Goal: Transaction & Acquisition: Subscribe to service/newsletter

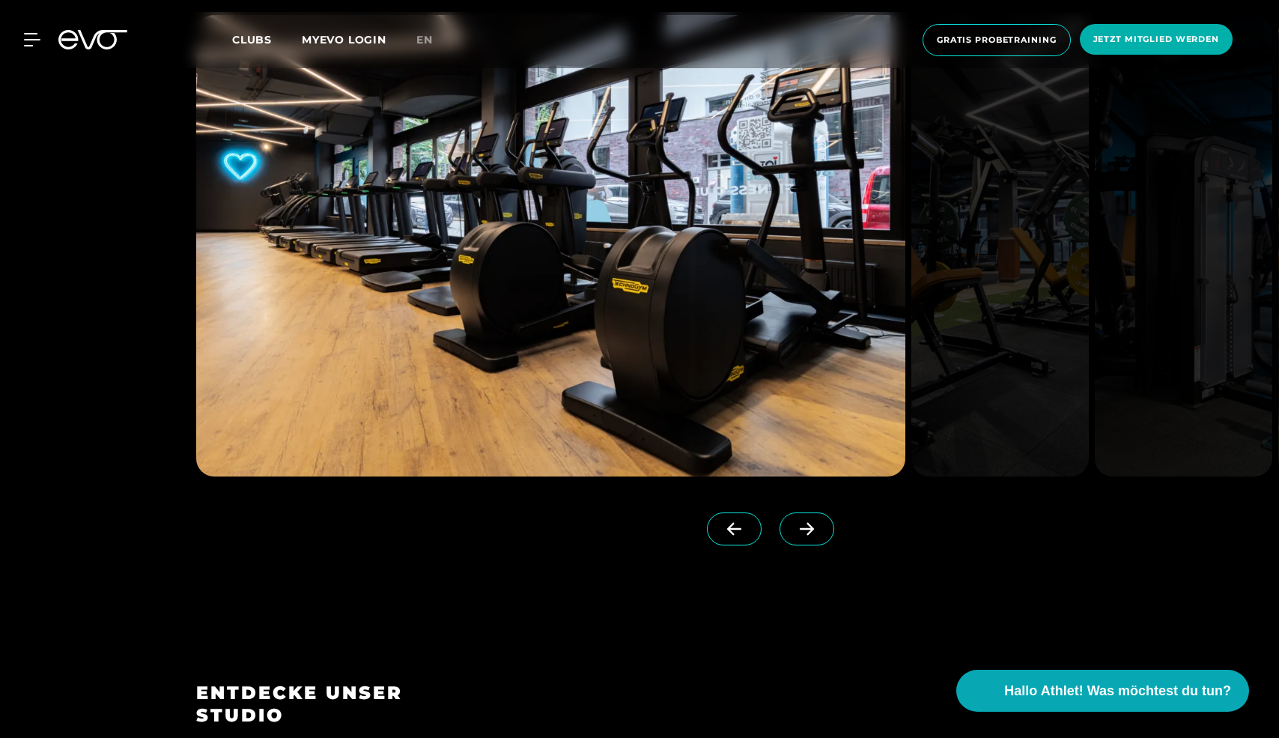
scroll to position [1580, 0]
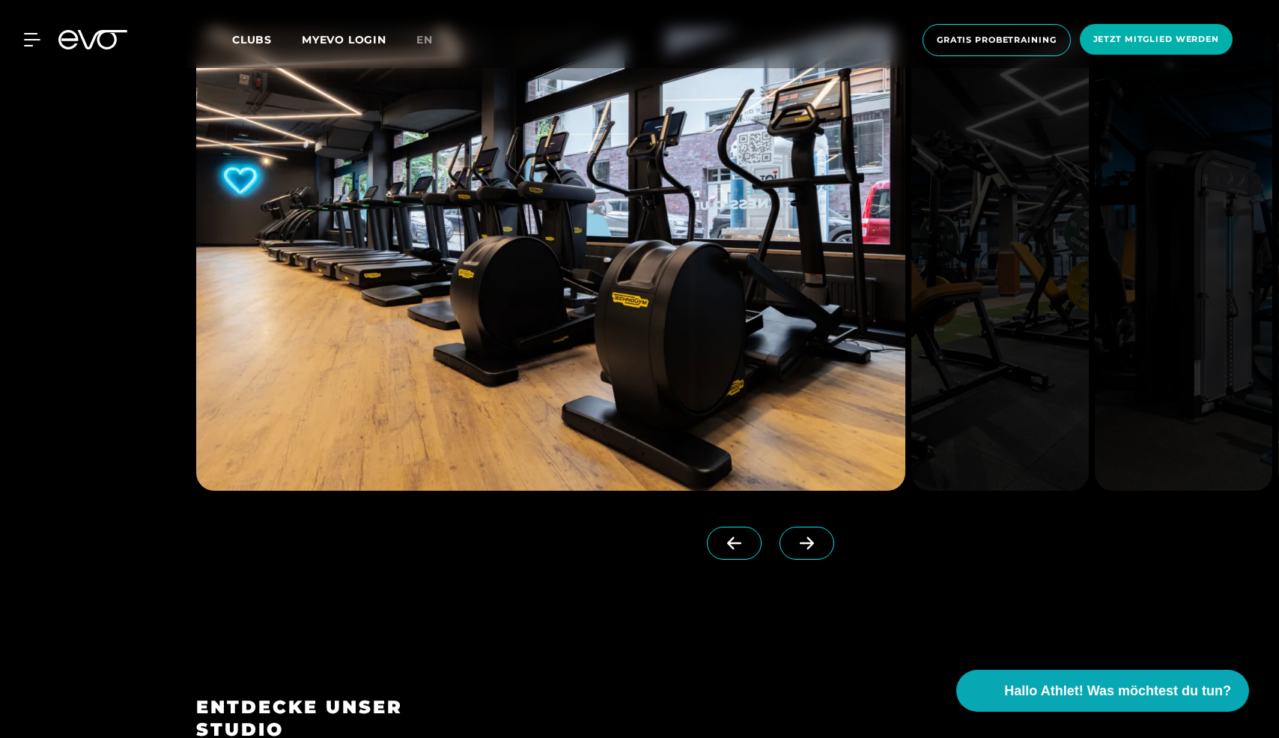
click at [789, 555] on span at bounding box center [806, 542] width 55 height 33
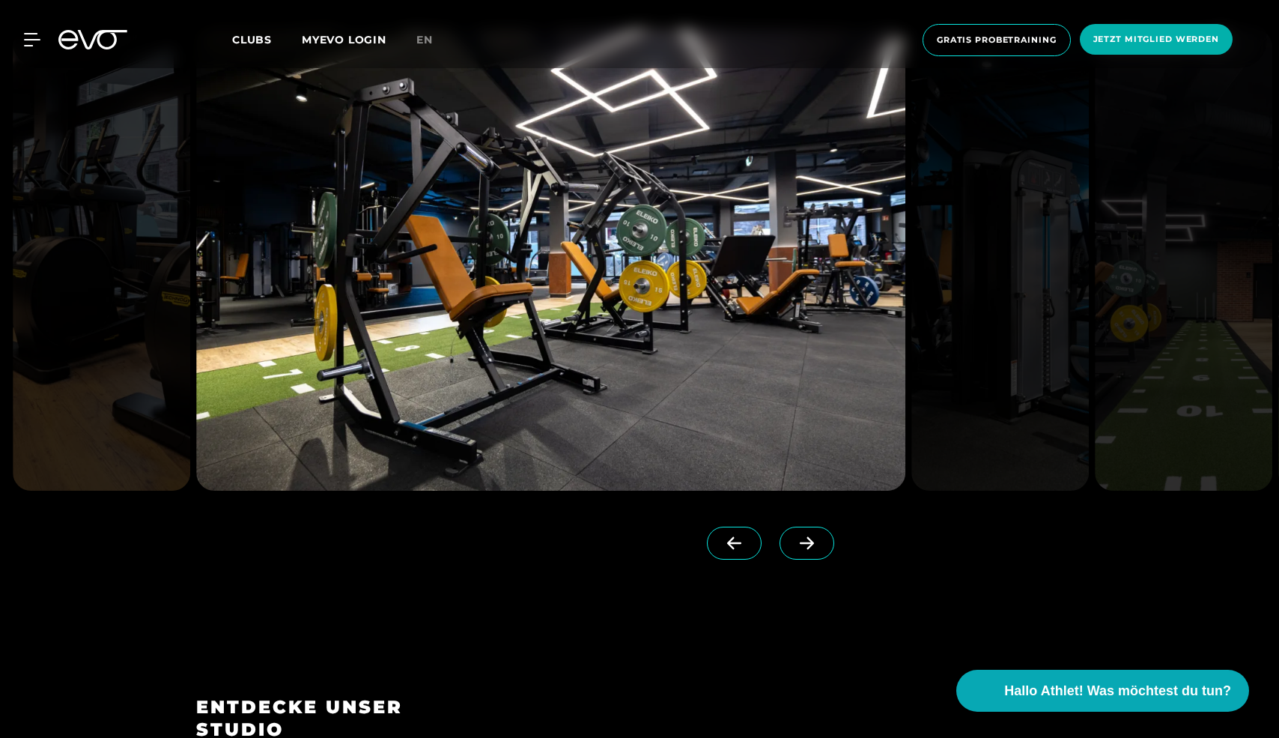
click at [794, 541] on icon at bounding box center [807, 542] width 26 height 13
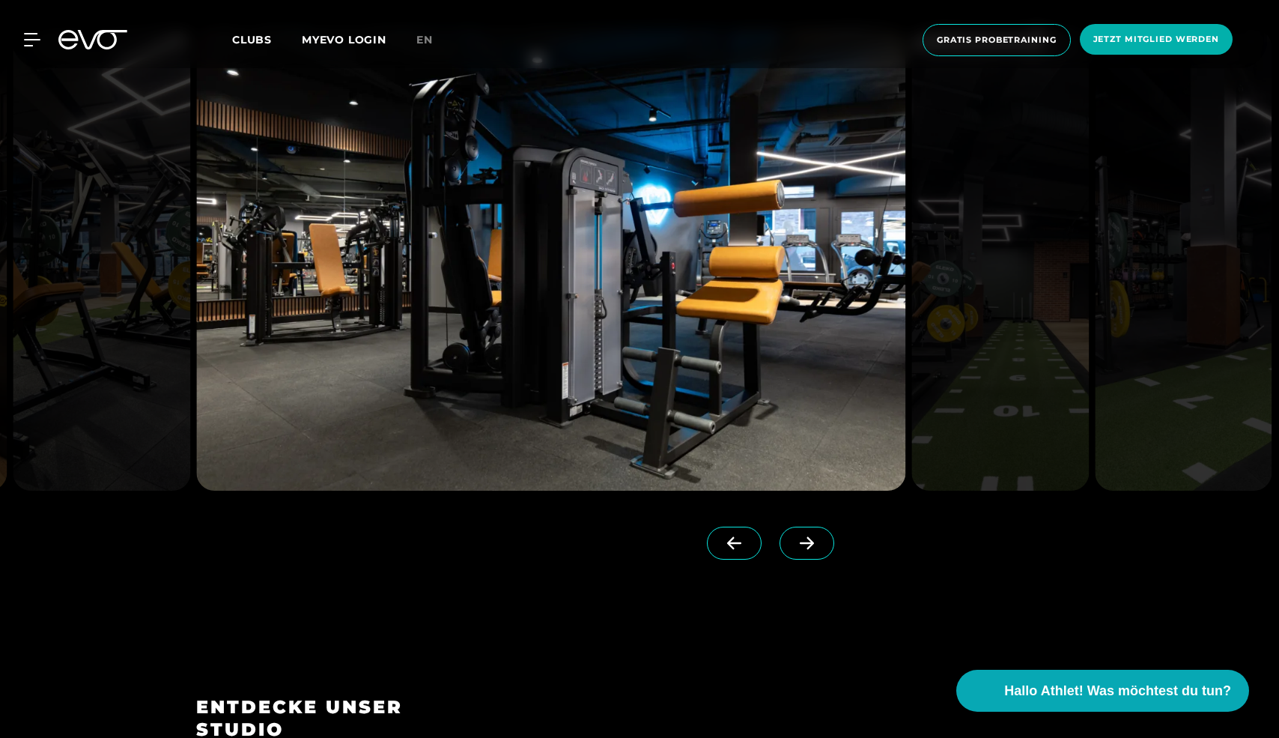
click at [794, 541] on icon at bounding box center [807, 542] width 26 height 13
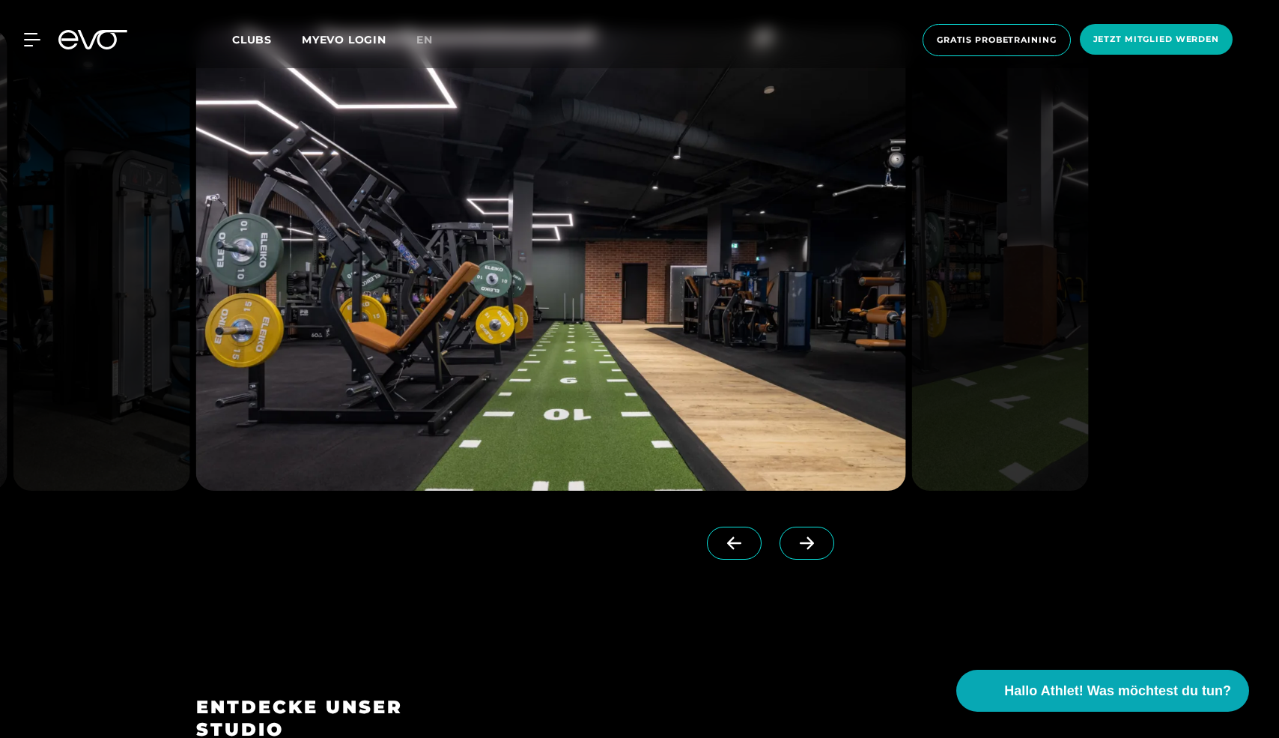
click at [794, 541] on icon at bounding box center [807, 542] width 26 height 13
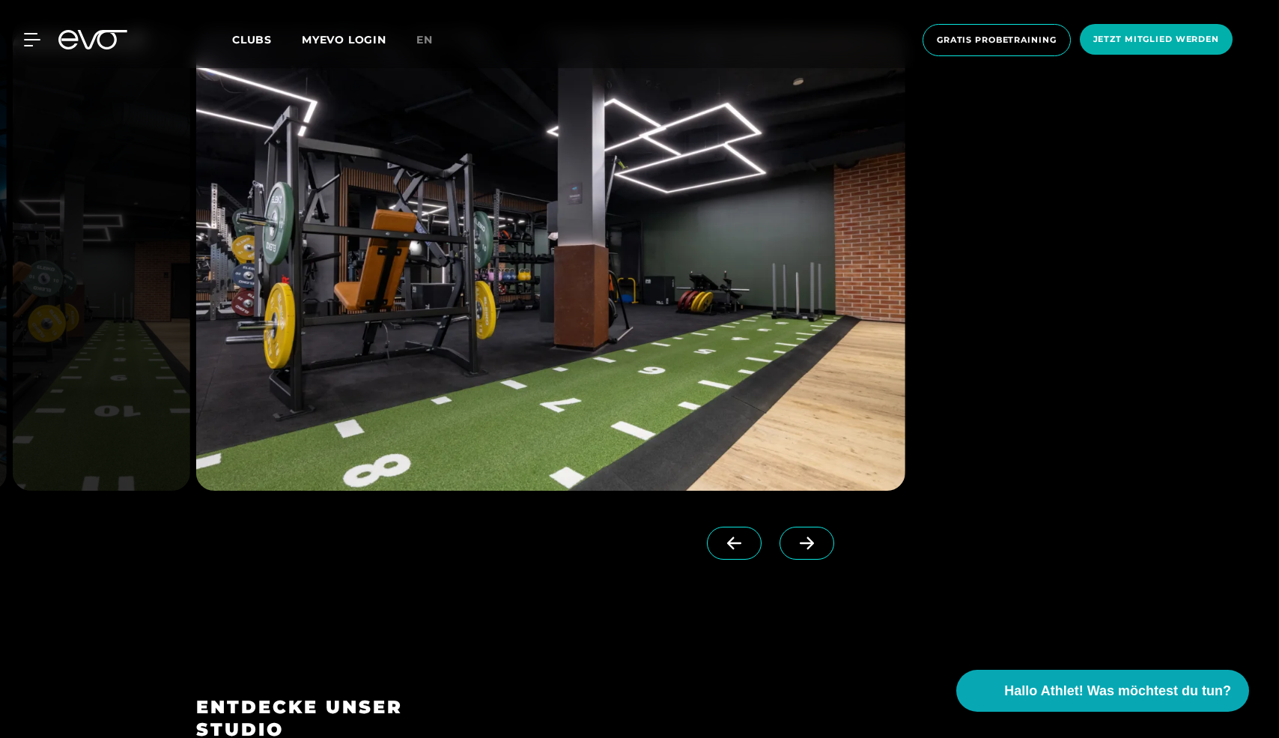
click at [794, 541] on icon at bounding box center [807, 542] width 26 height 13
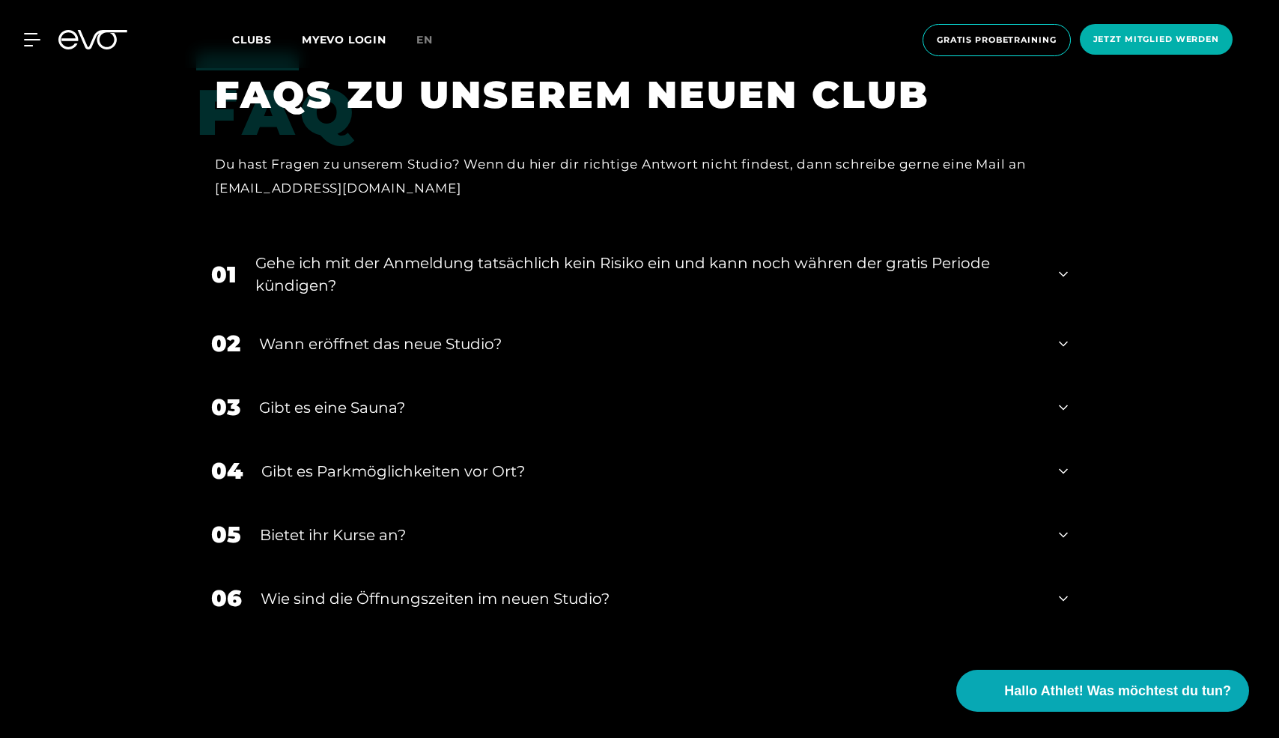
scroll to position [5443, 0]
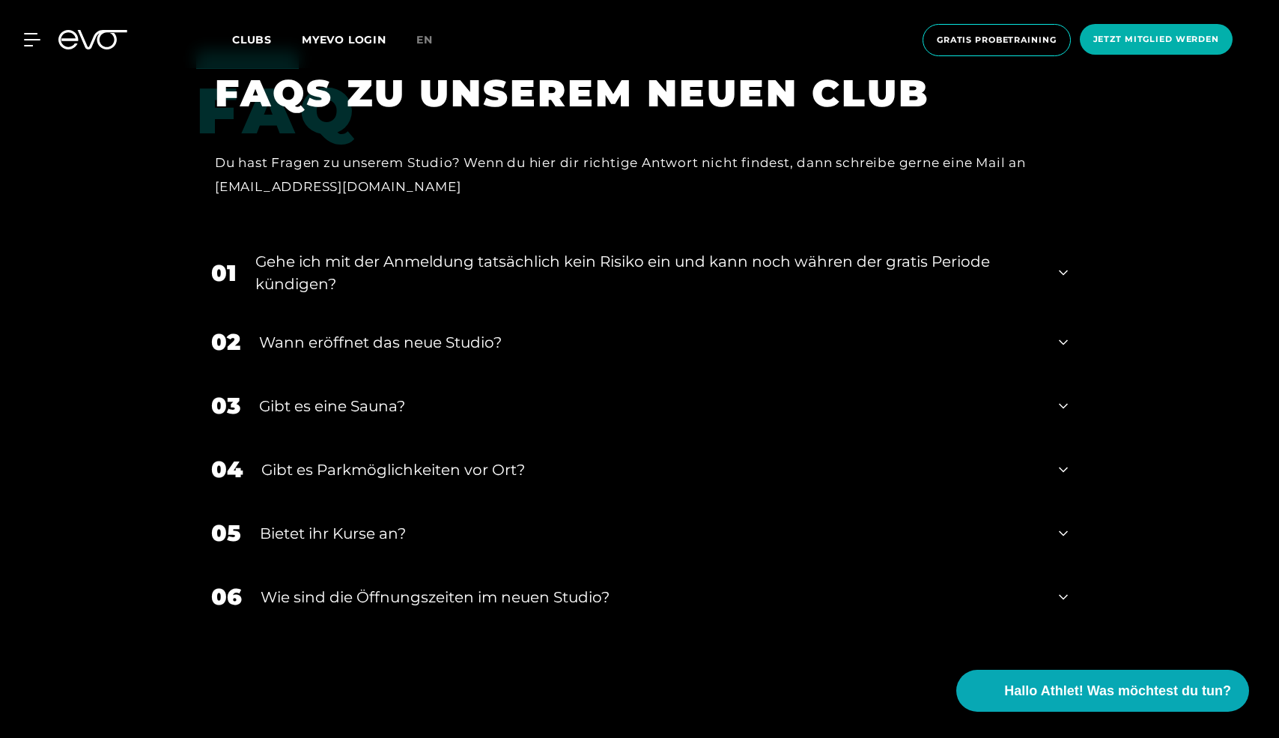
click at [1065, 398] on icon at bounding box center [1063, 406] width 9 height 18
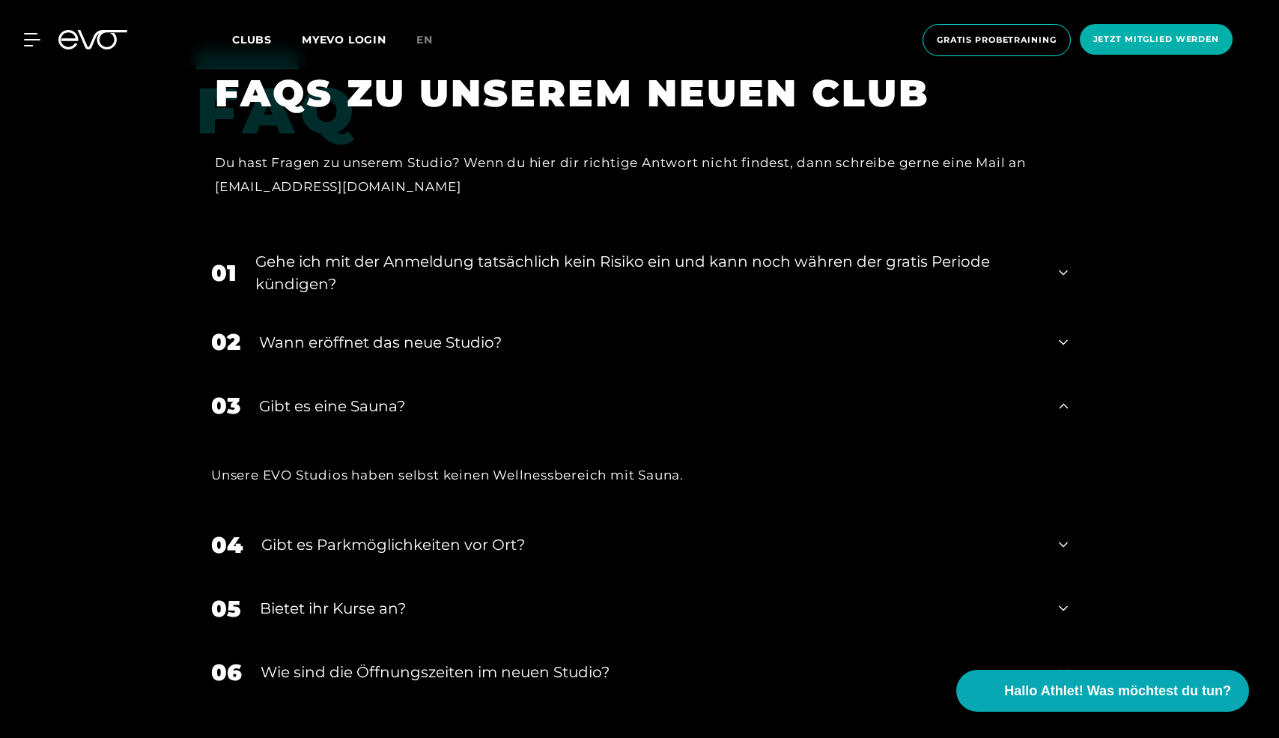
click at [1059, 395] on div "03 Gibt es eine Sauna?" at bounding box center [639, 406] width 887 height 64
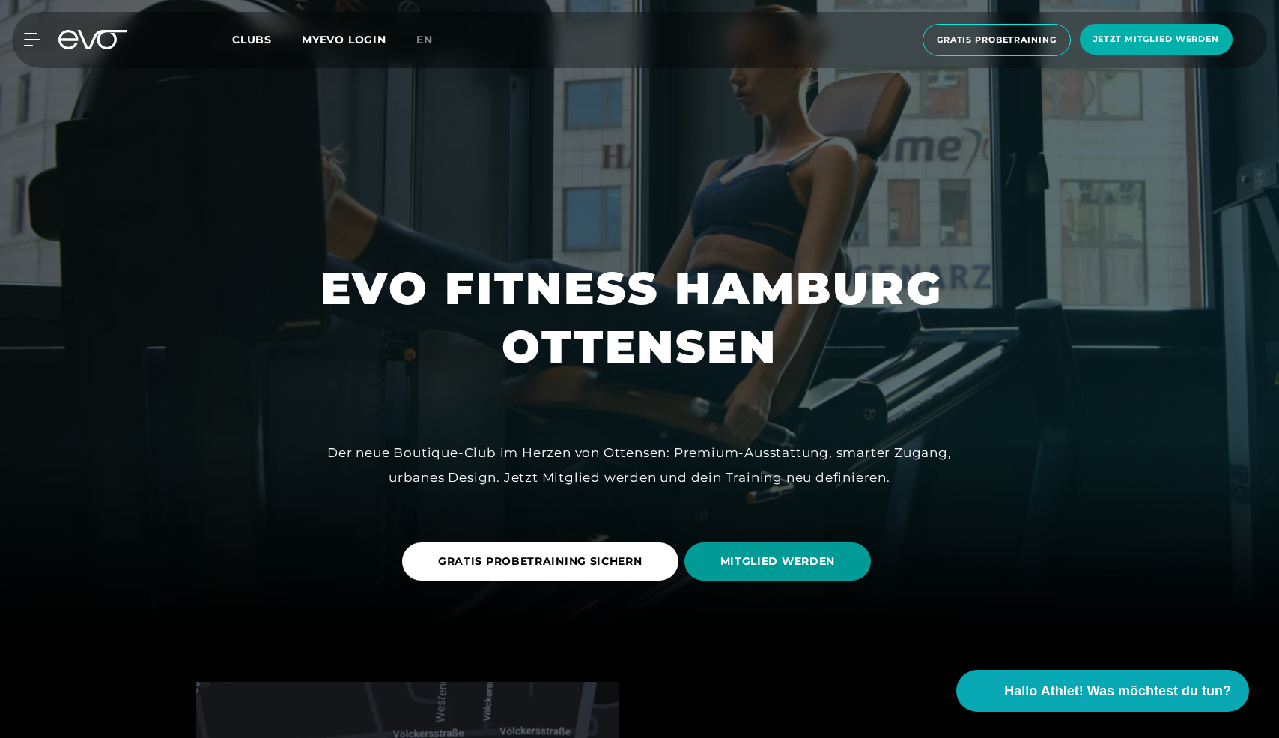
scroll to position [118, 0]
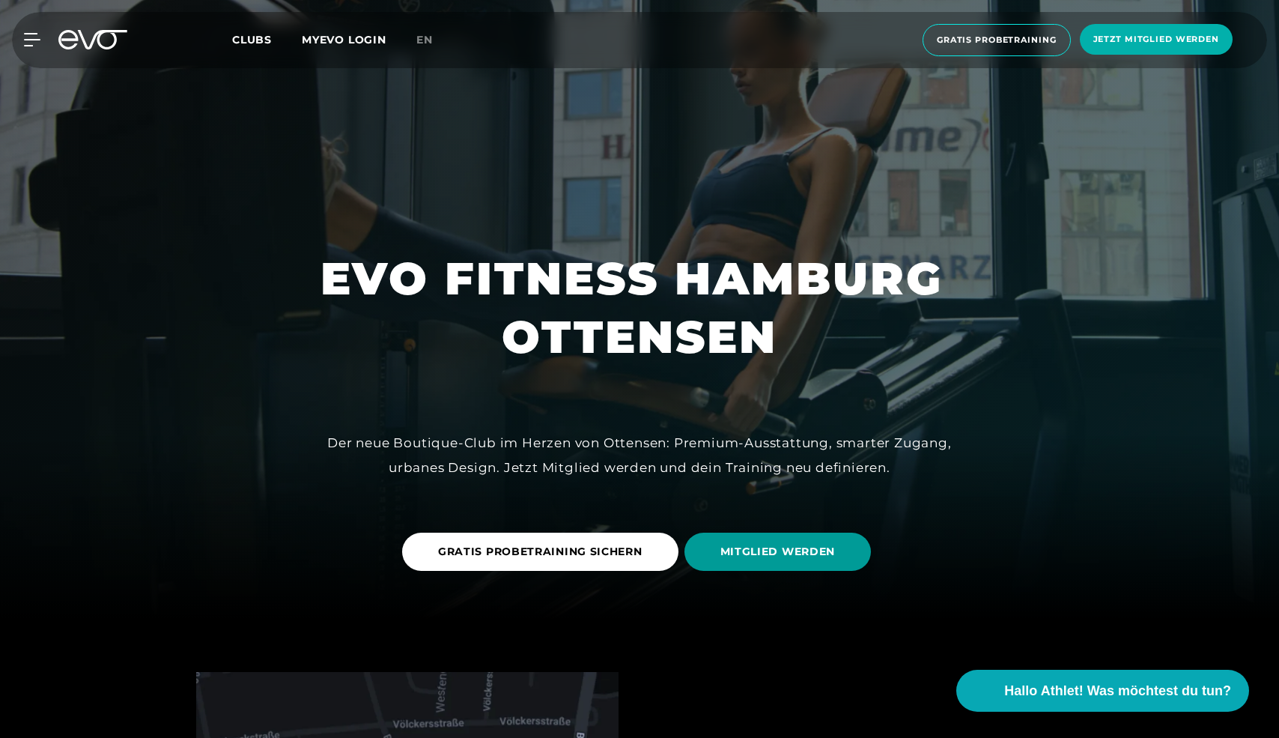
click at [788, 556] on span "MITGLIED WERDEN" at bounding box center [777, 552] width 115 height 16
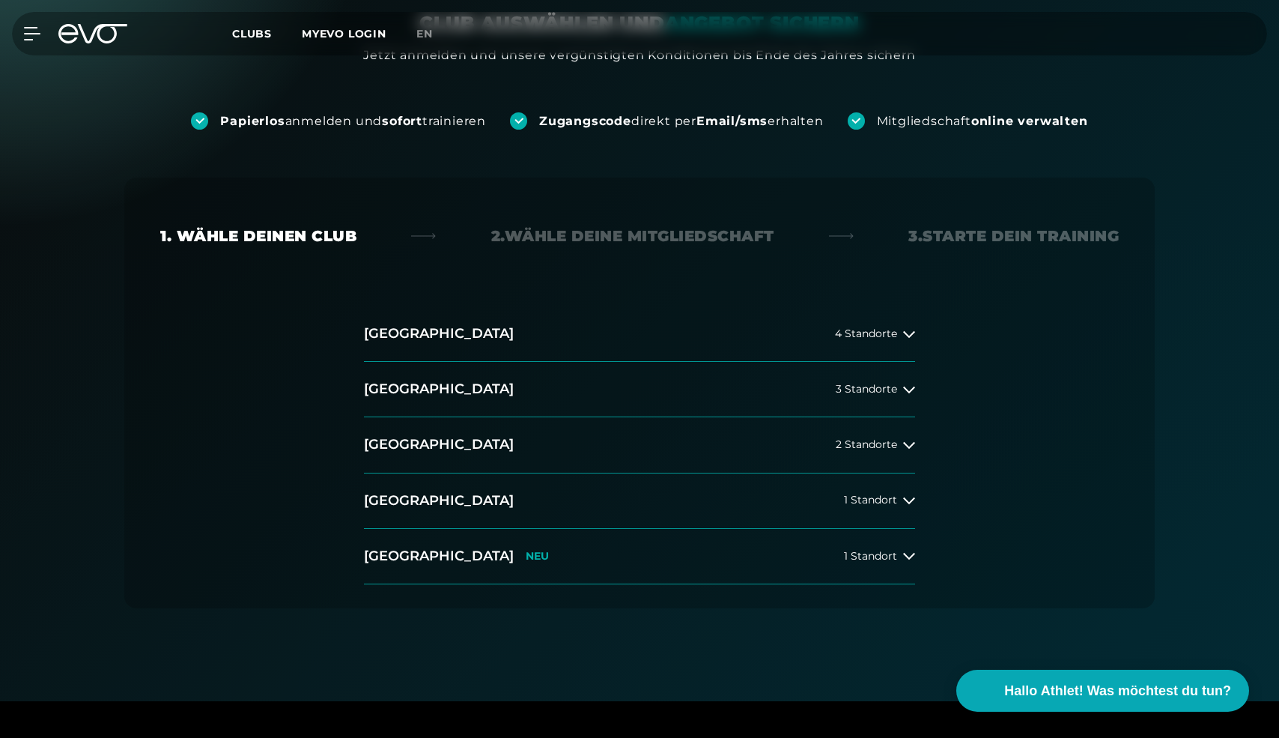
scroll to position [157, 0]
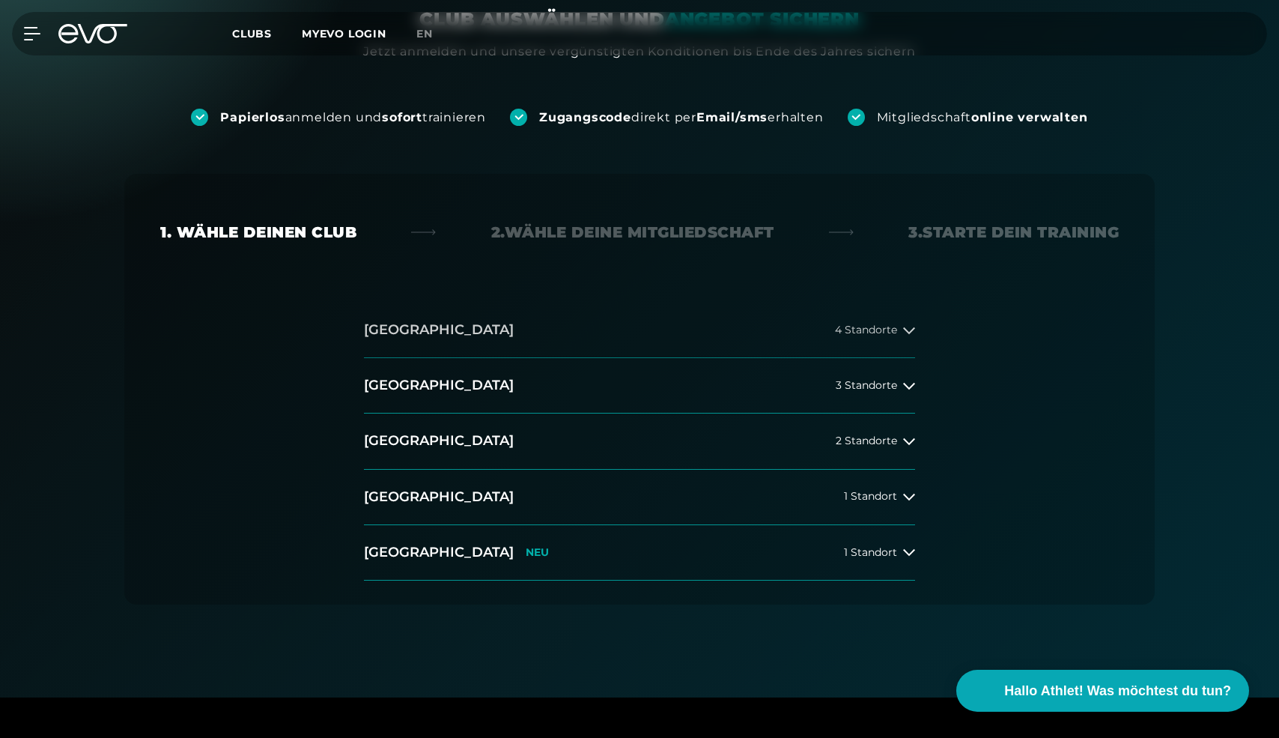
click at [911, 333] on icon at bounding box center [909, 330] width 12 height 12
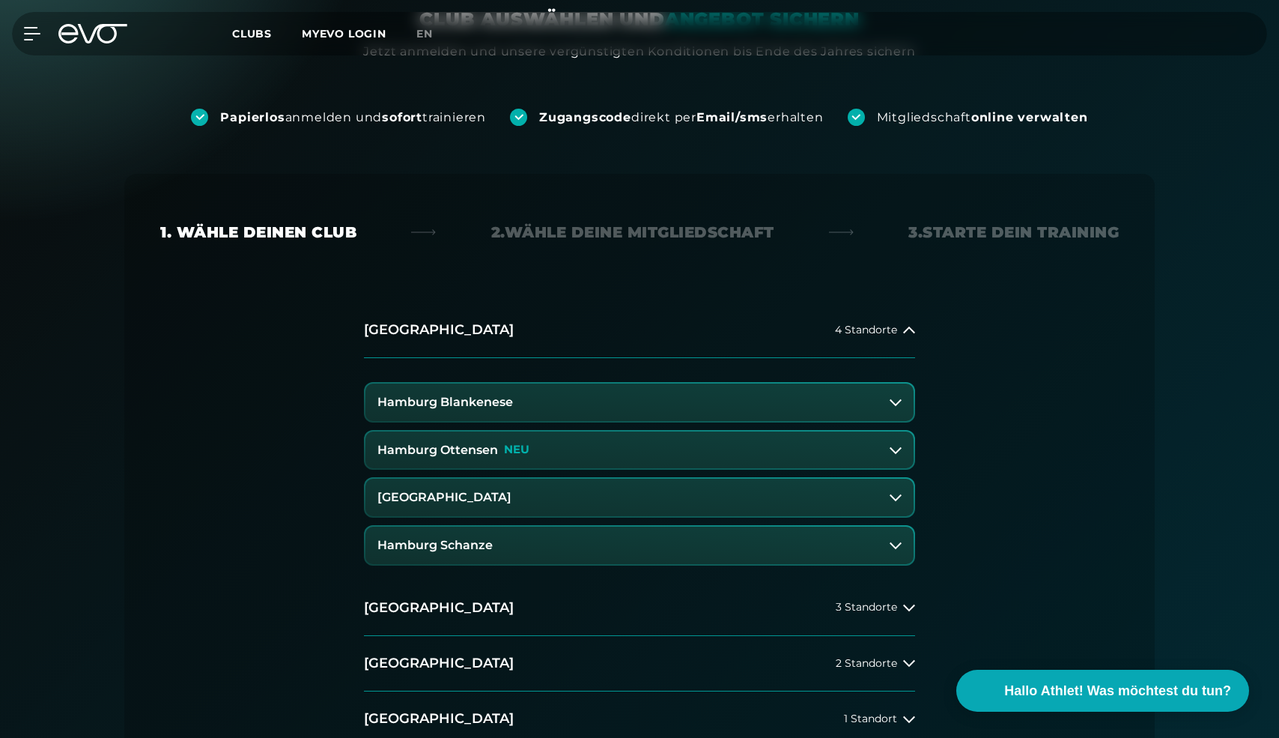
click at [690, 451] on button "Hamburg Ottensen NEU" at bounding box center [639, 449] width 548 height 37
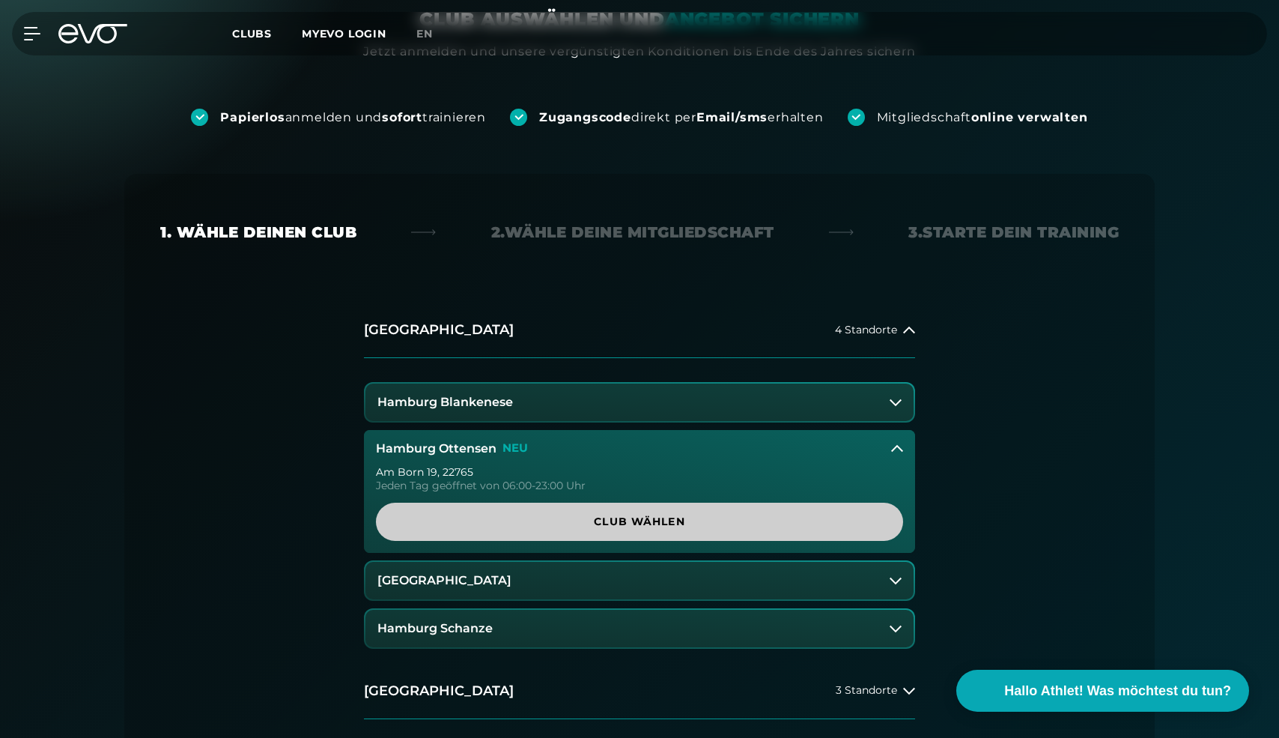
click at [683, 525] on span "Club wählen" at bounding box center [639, 522] width 455 height 16
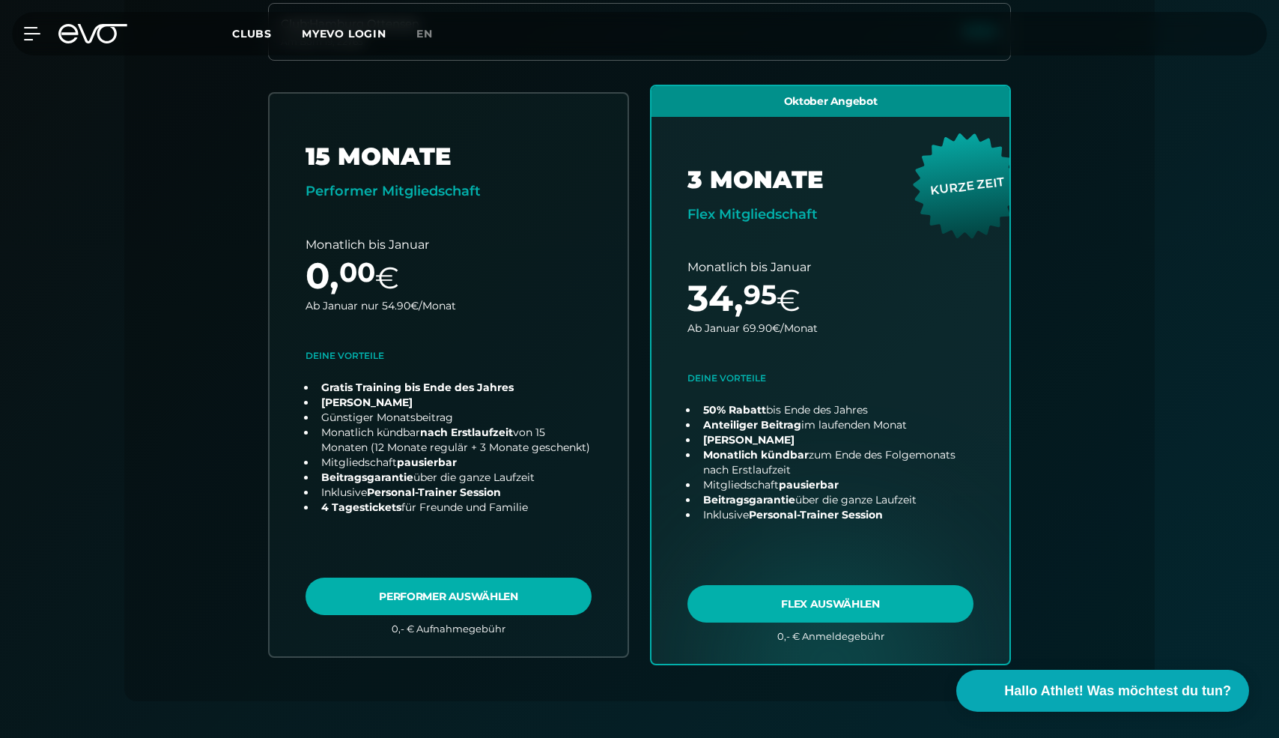
scroll to position [463, 0]
